Goal: Transaction & Acquisition: Purchase product/service

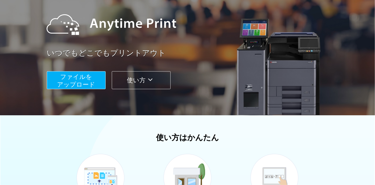
scroll to position [51, 0]
click at [78, 83] on span "ファイルを ​​アップロード" at bounding box center [76, 80] width 38 height 15
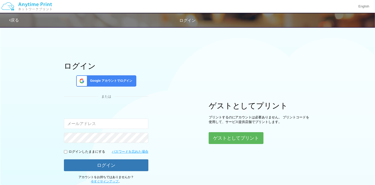
type input "[EMAIL_ADDRESS][DOMAIN_NAME]"
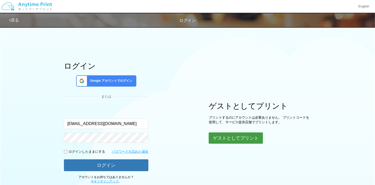
click at [227, 141] on button "ゲストとしてプリント" at bounding box center [236, 137] width 54 height 11
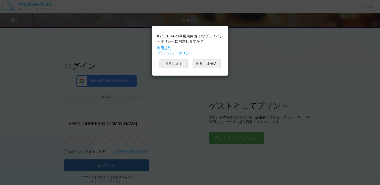
click at [171, 61] on button "同意します" at bounding box center [173, 63] width 28 height 9
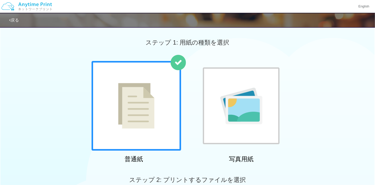
click at [248, 79] on div at bounding box center [241, 105] width 77 height 77
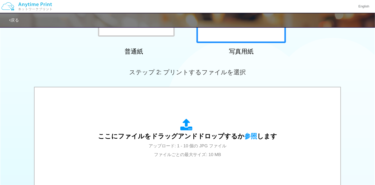
scroll to position [128, 0]
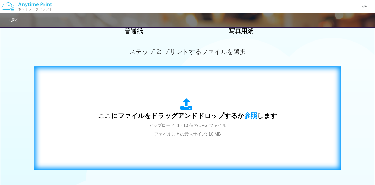
click at [230, 96] on div "ここにファイルをドラッグアンドドロップするか 参照 します アップロード: 1 - 10 個の JPG ファイル ファイルごとの最大サイズ: 10 MB" at bounding box center [187, 118] width 297 height 93
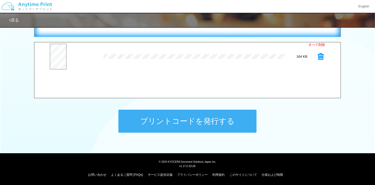
scroll to position [153, 0]
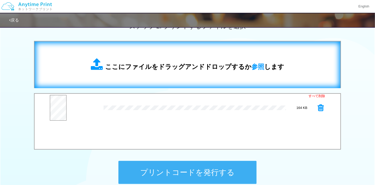
click at [157, 72] on div "ここにファイルをドラッグアンドドロップするか 参照 します" at bounding box center [188, 65] width 296 height 36
click at [150, 63] on span "ここにファイルをドラッグアンドドロップするか 参照 します" at bounding box center [194, 66] width 179 height 7
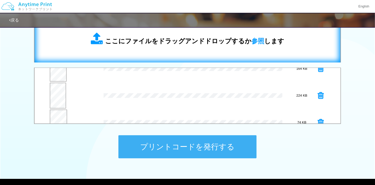
scroll to position [26, 0]
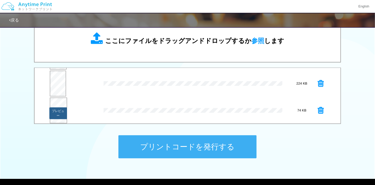
click at [60, 108] on button "プレビュー" at bounding box center [57, 113] width 17 height 12
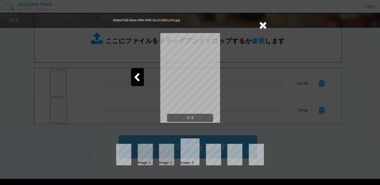
click at [137, 74] on icon at bounding box center [136, 77] width 6 height 9
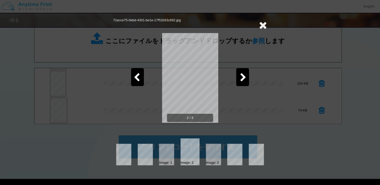
click at [137, 74] on icon at bounding box center [136, 77] width 6 height 9
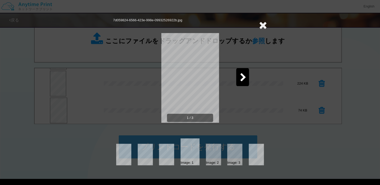
click at [263, 24] on icon at bounding box center [263, 25] width 8 height 10
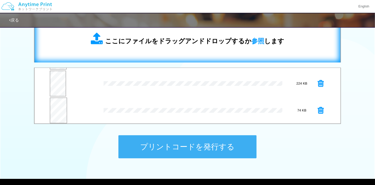
click at [197, 45] on span "ここにファイルをドラッグアンドドロップするか 参照 します" at bounding box center [194, 40] width 179 height 7
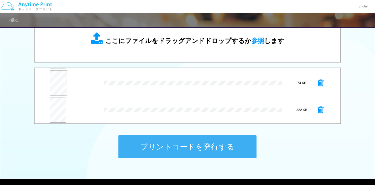
scroll to position [53, 0]
click at [56, 111] on button "プレビュー" at bounding box center [57, 113] width 17 height 12
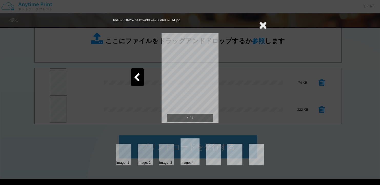
click at [265, 24] on icon at bounding box center [263, 25] width 8 height 10
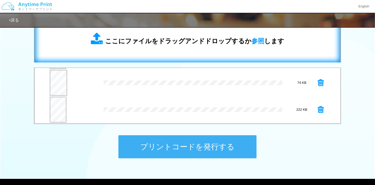
click at [154, 52] on div "ここにファイルをドラッグアンドドロップするか 参照 します" at bounding box center [188, 39] width 296 height 36
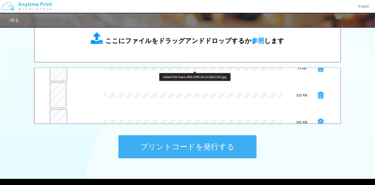
scroll to position [80, 0]
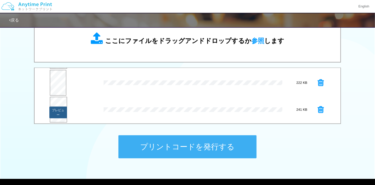
click at [56, 107] on button "プレビュー" at bounding box center [57, 113] width 17 height 12
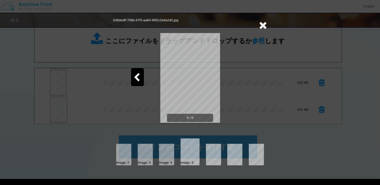
click at [260, 26] on icon at bounding box center [263, 25] width 8 height 10
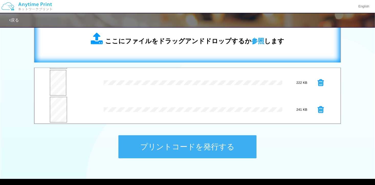
click at [154, 50] on div "ここにファイルをドラッグアンドドロップするか 参照 します" at bounding box center [188, 39] width 296 height 36
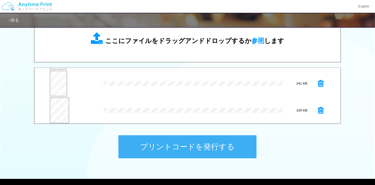
scroll to position [107, 0]
click at [63, 107] on button "プレビュー" at bounding box center [60, 113] width 19 height 12
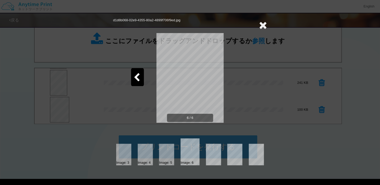
click at [263, 25] on icon at bounding box center [263, 25] width 8 height 10
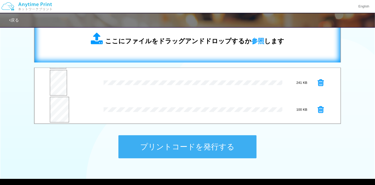
click at [149, 52] on div "ここにファイルをドラッグアンドドロップするか 参照 します" at bounding box center [188, 39] width 296 height 36
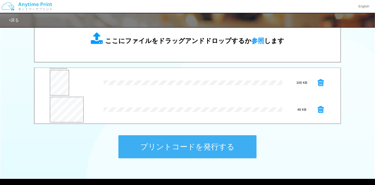
scroll to position [134, 0]
click at [69, 109] on button "プレビュー" at bounding box center [68, 109] width 20 height 7
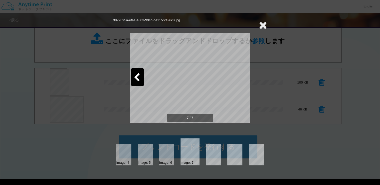
click at [260, 24] on icon at bounding box center [263, 25] width 8 height 10
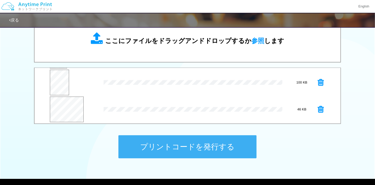
click at [319, 108] on icon at bounding box center [321, 110] width 6 height 8
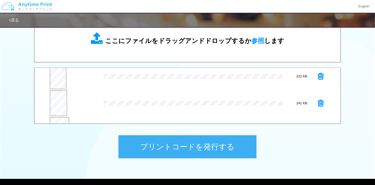
scroll to position [56, 0]
click at [318, 79] on icon at bounding box center [321, 80] width 6 height 8
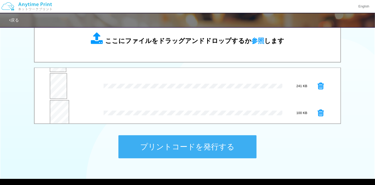
scroll to position [80, 0]
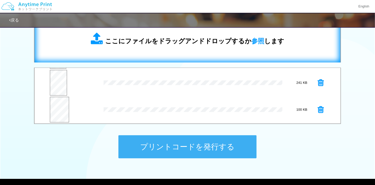
click at [182, 45] on span "ここにファイルをドラッグアンドドロップするか 参照 します" at bounding box center [194, 40] width 179 height 7
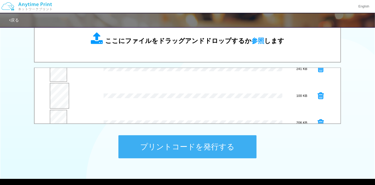
scroll to position [107, 0]
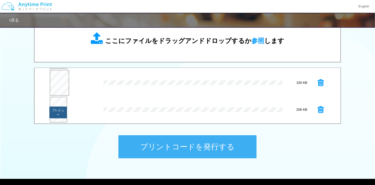
click at [55, 108] on button "プレビュー" at bounding box center [57, 113] width 17 height 12
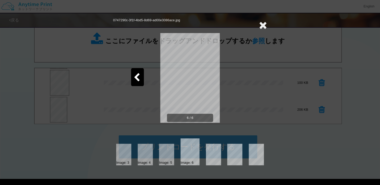
click at [264, 26] on icon at bounding box center [263, 25] width 8 height 10
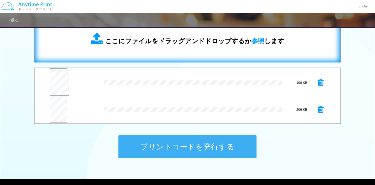
click at [132, 49] on div "ここにファイルをドラッグアンドドロップするか 参照 します" at bounding box center [188, 39] width 296 height 36
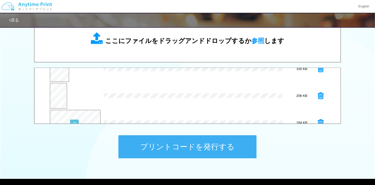
scroll to position [134, 0]
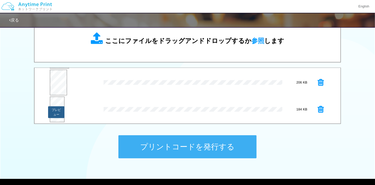
click at [56, 107] on button "プレビュー" at bounding box center [56, 112] width 16 height 12
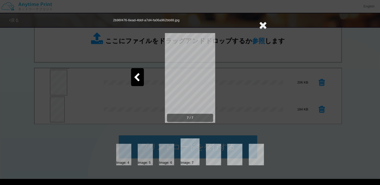
click at [139, 78] on icon at bounding box center [136, 77] width 6 height 9
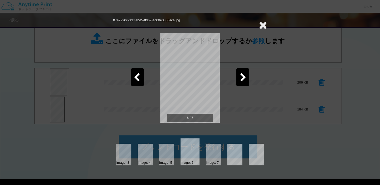
click at [139, 78] on icon at bounding box center [136, 77] width 6 height 9
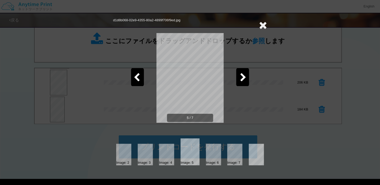
click at [137, 71] on div at bounding box center [137, 77] width 13 height 18
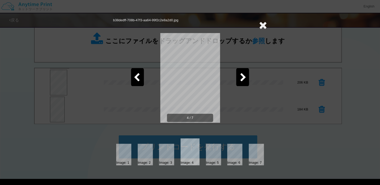
click at [137, 74] on icon at bounding box center [136, 77] width 6 height 9
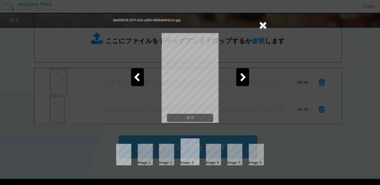
click at [137, 74] on icon at bounding box center [136, 77] width 6 height 9
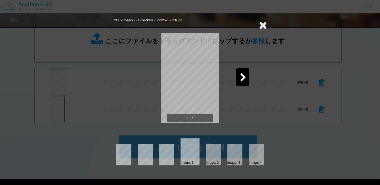
click at [240, 78] on icon at bounding box center [243, 77] width 6 height 9
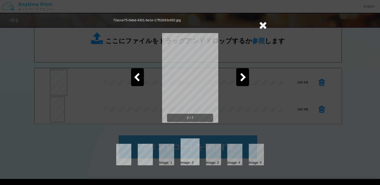
click at [240, 78] on icon at bounding box center [243, 77] width 6 height 9
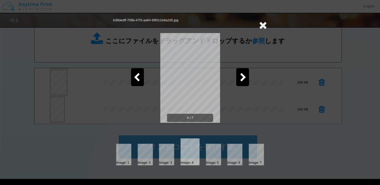
click at [240, 78] on icon at bounding box center [243, 77] width 6 height 9
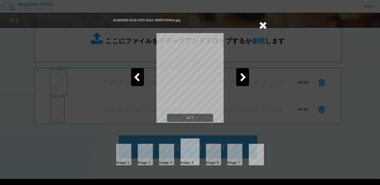
click at [240, 78] on icon at bounding box center [243, 77] width 6 height 9
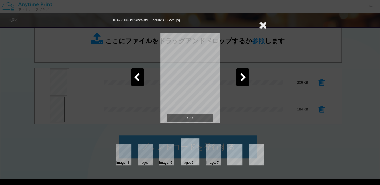
click at [240, 78] on icon at bounding box center [243, 77] width 6 height 9
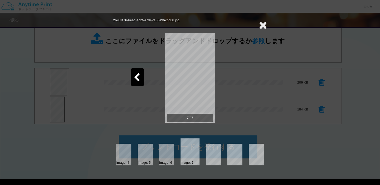
click at [264, 24] on icon at bounding box center [263, 25] width 8 height 10
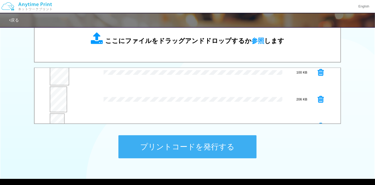
scroll to position [109, 0]
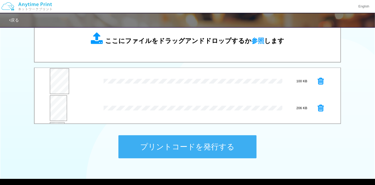
click at [318, 79] on icon at bounding box center [321, 81] width 6 height 8
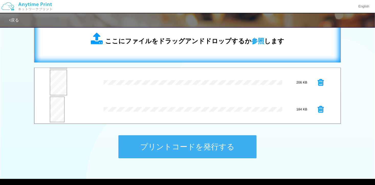
click at [173, 40] on span "ここにファイルをドラッグアンドドロップするか 参照 します" at bounding box center [194, 40] width 179 height 7
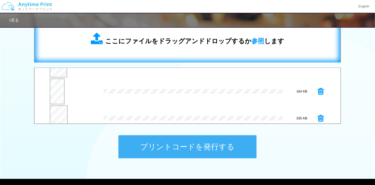
scroll to position [134, 0]
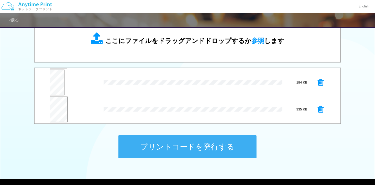
click at [318, 82] on icon at bounding box center [321, 83] width 6 height 8
click at [59, 110] on button "プレビュー" at bounding box center [59, 113] width 18 height 12
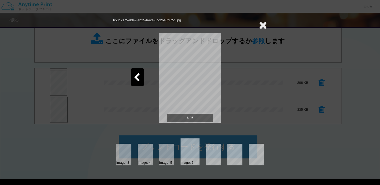
click at [137, 74] on icon at bounding box center [136, 77] width 6 height 9
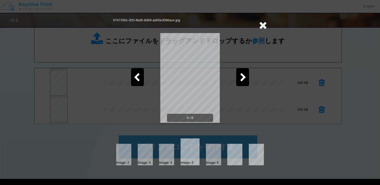
click at [137, 74] on icon at bounding box center [136, 77] width 6 height 9
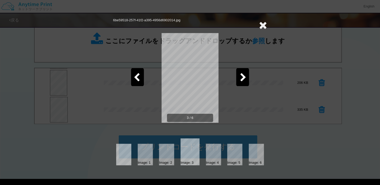
click at [137, 74] on icon at bounding box center [136, 77] width 6 height 9
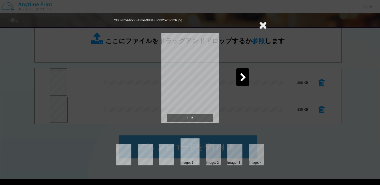
click at [246, 77] on div at bounding box center [242, 77] width 13 height 18
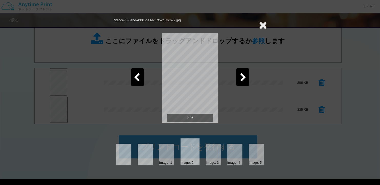
click at [246, 77] on icon at bounding box center [243, 77] width 6 height 9
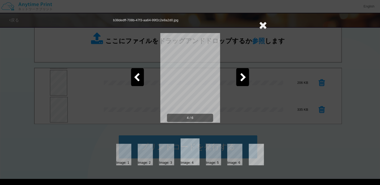
click at [246, 77] on icon at bounding box center [243, 77] width 6 height 9
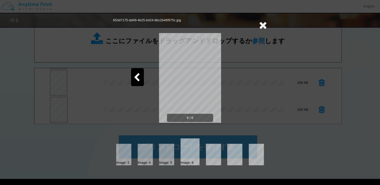
click at [260, 25] on icon at bounding box center [263, 25] width 8 height 10
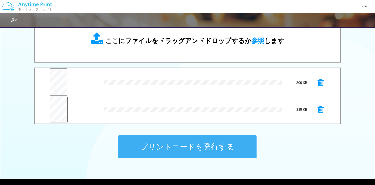
click at [201, 152] on button "プリントコードを発行する" at bounding box center [188, 146] width 138 height 23
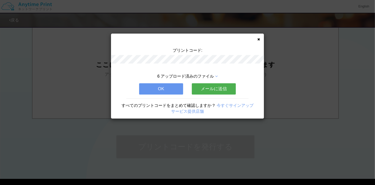
scroll to position [0, 0]
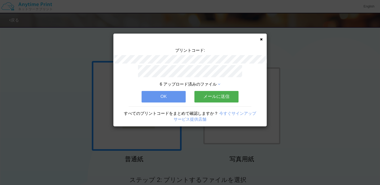
click at [158, 91] on button "OK" at bounding box center [163, 96] width 44 height 11
